Goal: Task Accomplishment & Management: Manage account settings

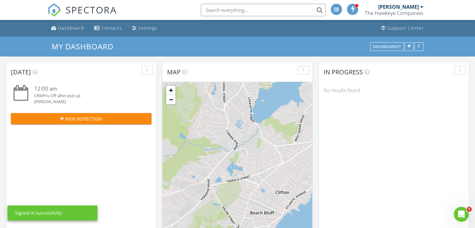
scroll to position [156, 0]
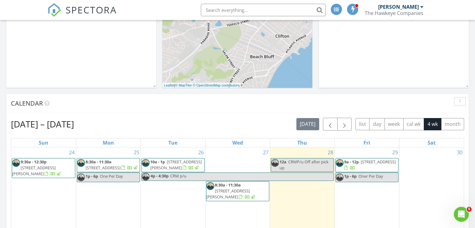
click at [365, 163] on span "1 Pueblo Rd, Medfield 02052" at bounding box center [378, 162] width 35 height 6
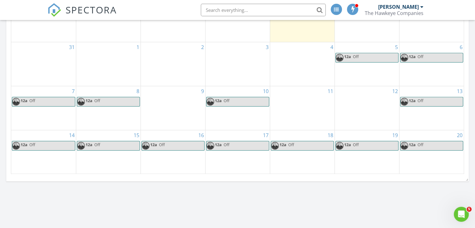
scroll to position [219, 0]
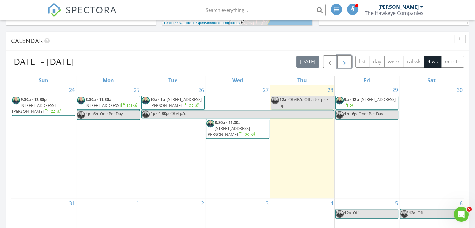
click at [347, 67] on button "button" at bounding box center [344, 61] width 15 height 13
